Goal: Find contact information: Find contact information

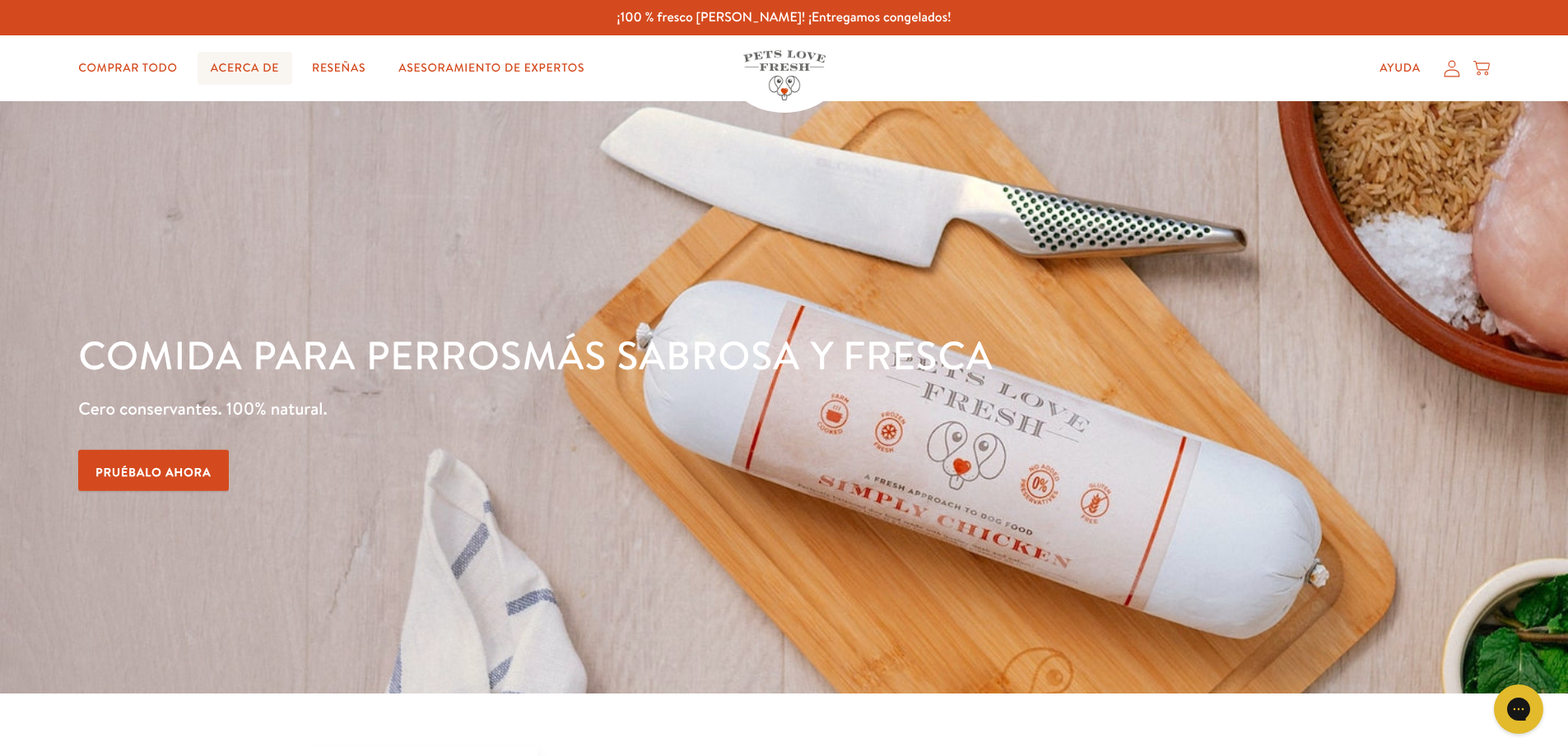
click at [273, 67] on font "Acerca de" at bounding box center [245, 66] width 68 height 16
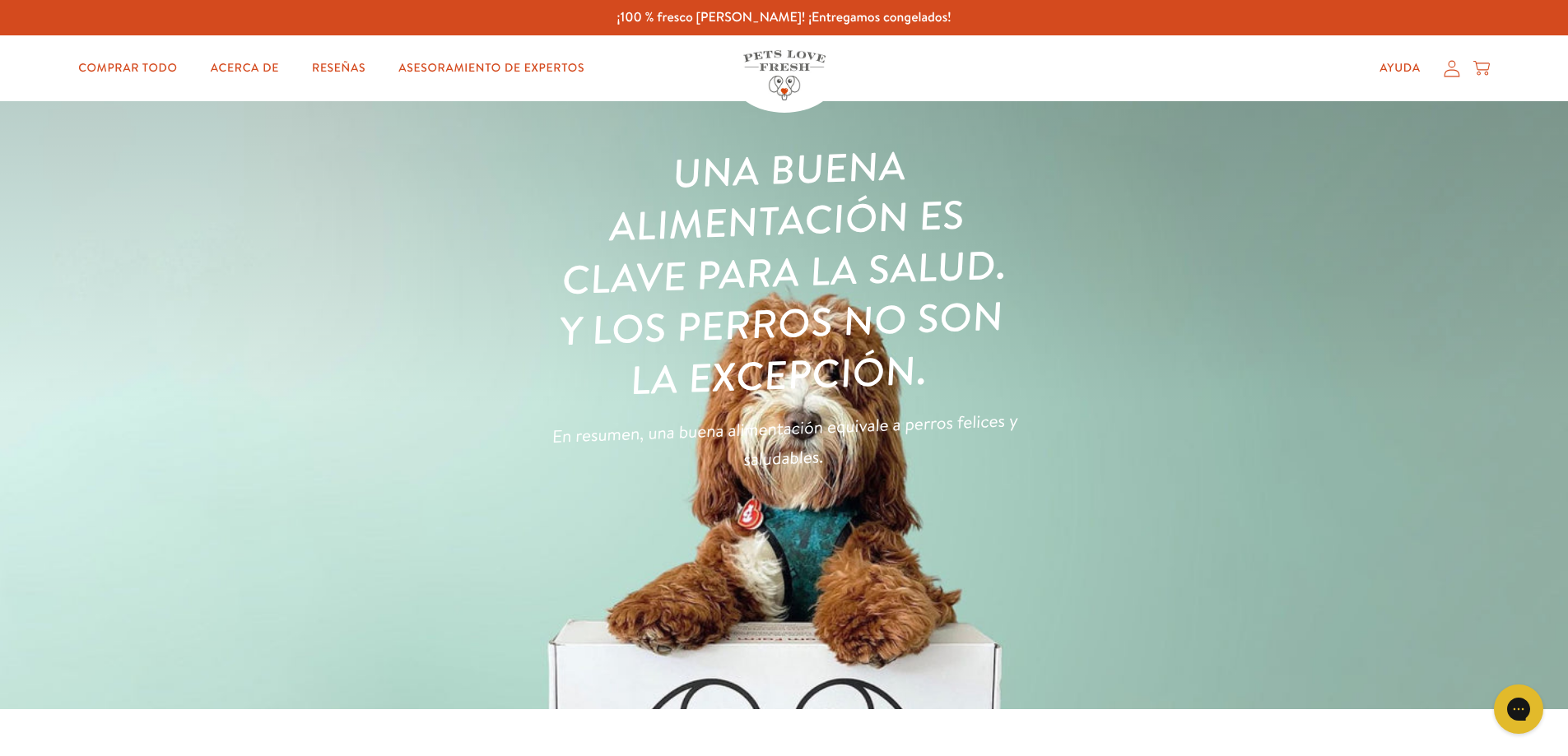
click at [1451, 76] on icon at bounding box center [1451, 68] width 16 height 17
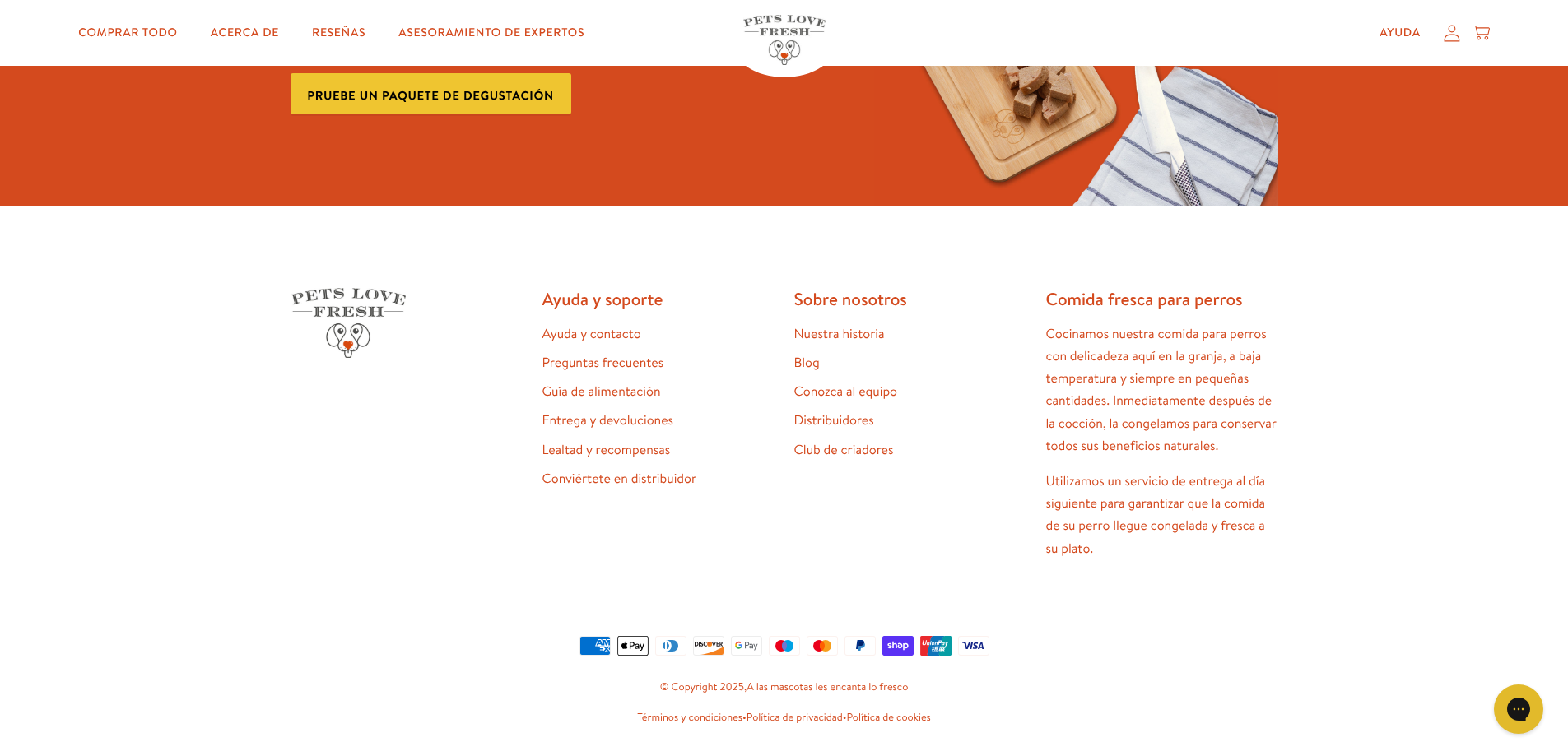
scroll to position [929, 0]
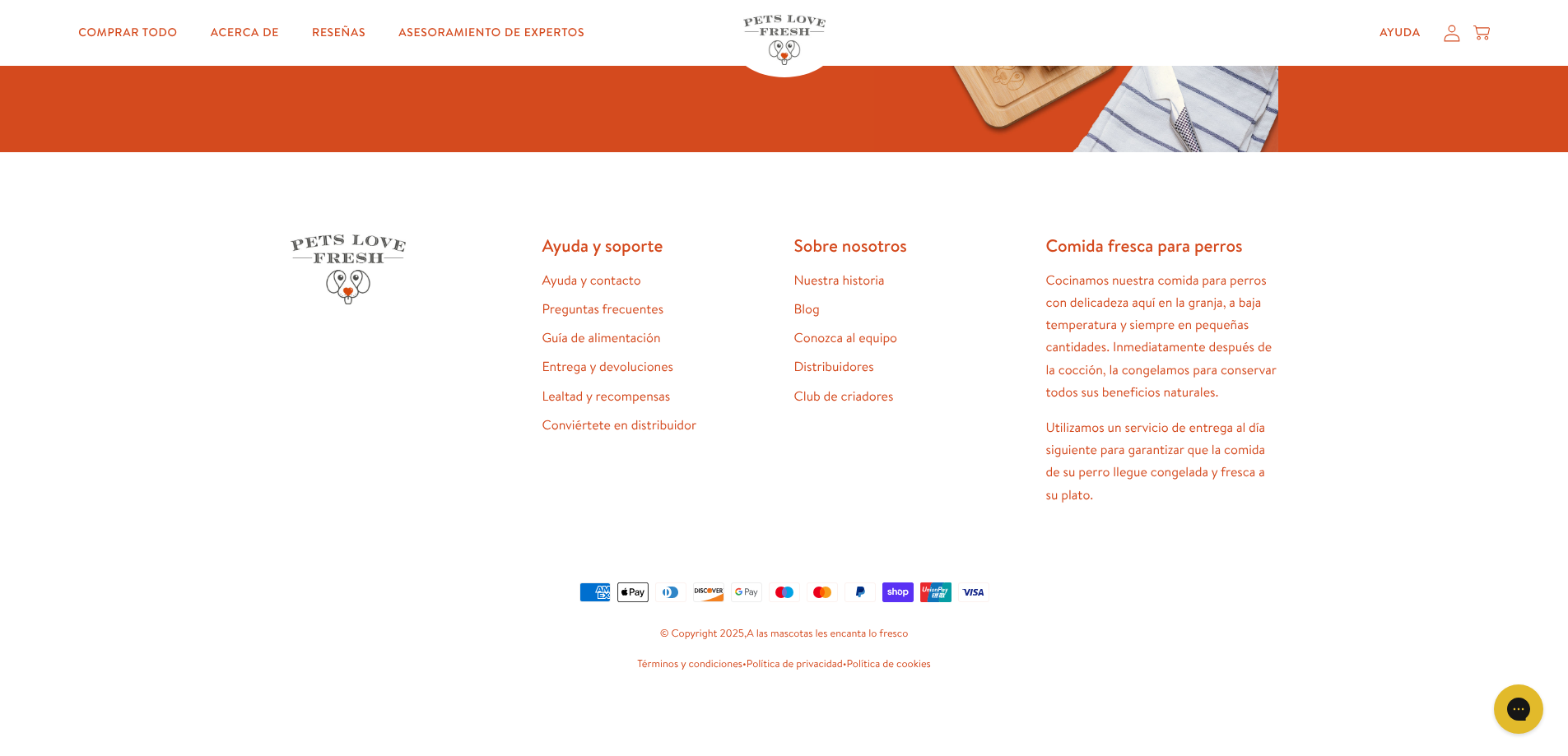
click at [617, 279] on font "Ayuda y contacto" at bounding box center [592, 280] width 99 height 18
